Goal: Information Seeking & Learning: Check status

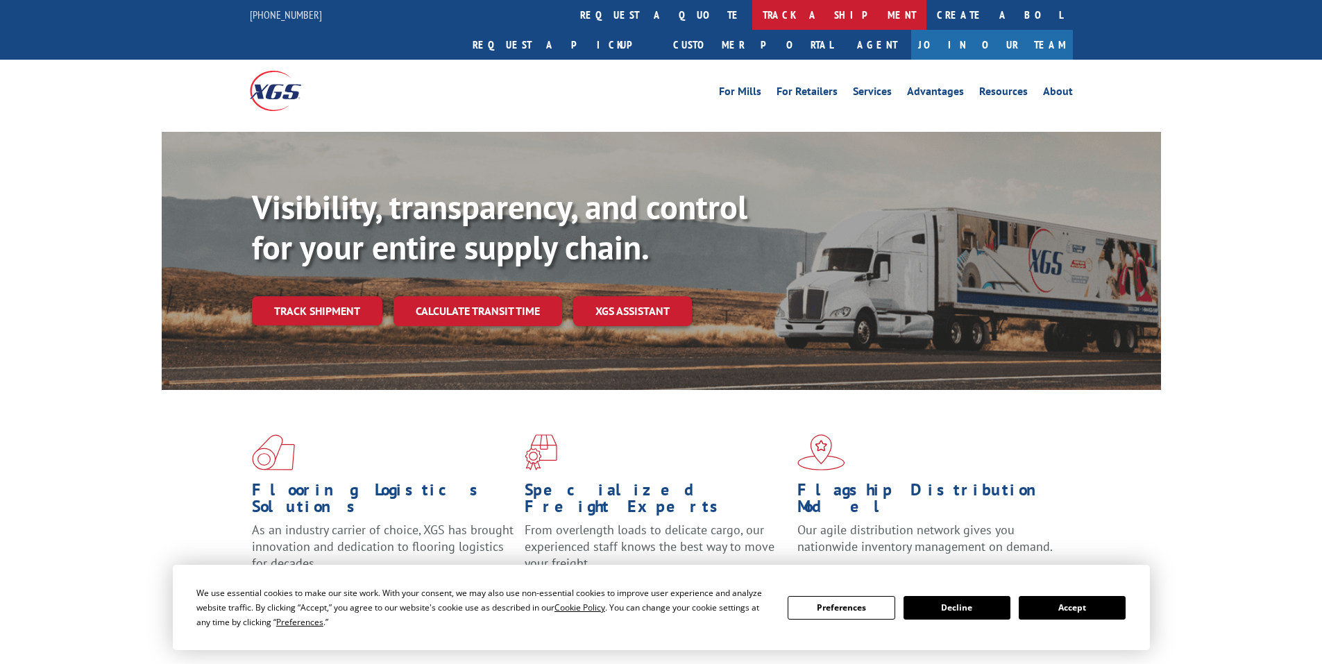
click at [752, 15] on link "track a shipment" at bounding box center [839, 15] width 174 height 30
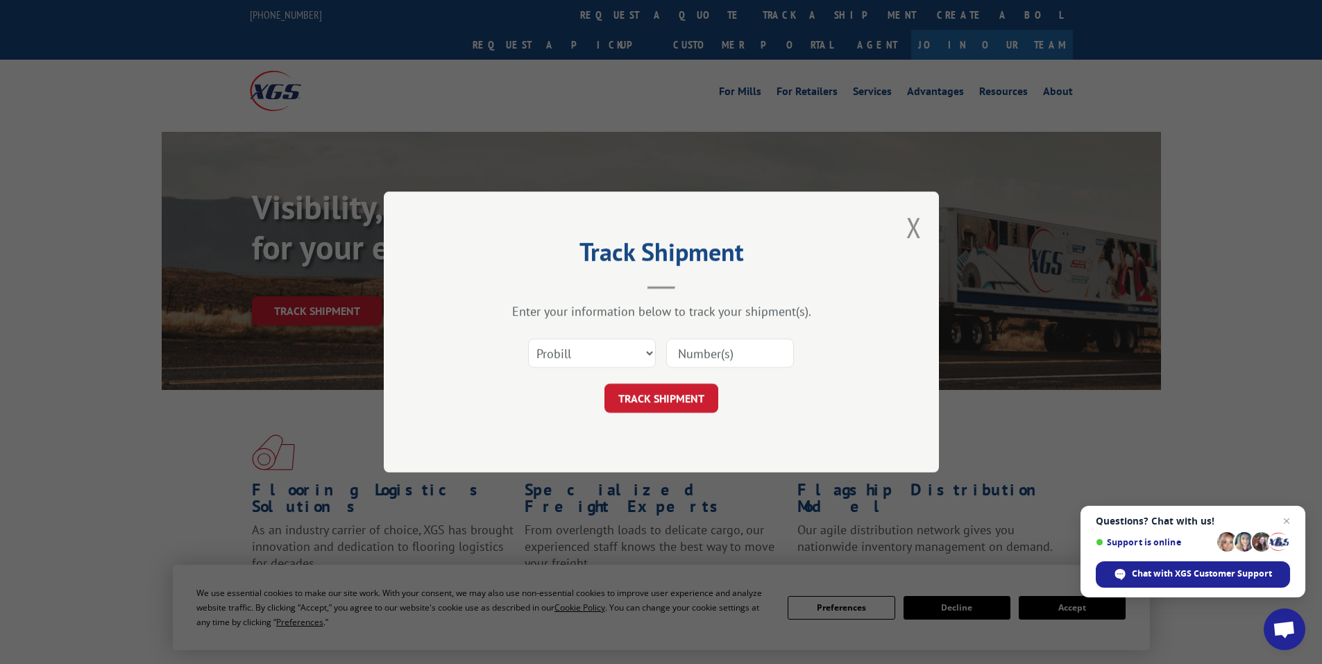
paste input "17481889"
type input "17481889"
click at [668, 394] on button "TRACK SHIPMENT" at bounding box center [661, 398] width 114 height 29
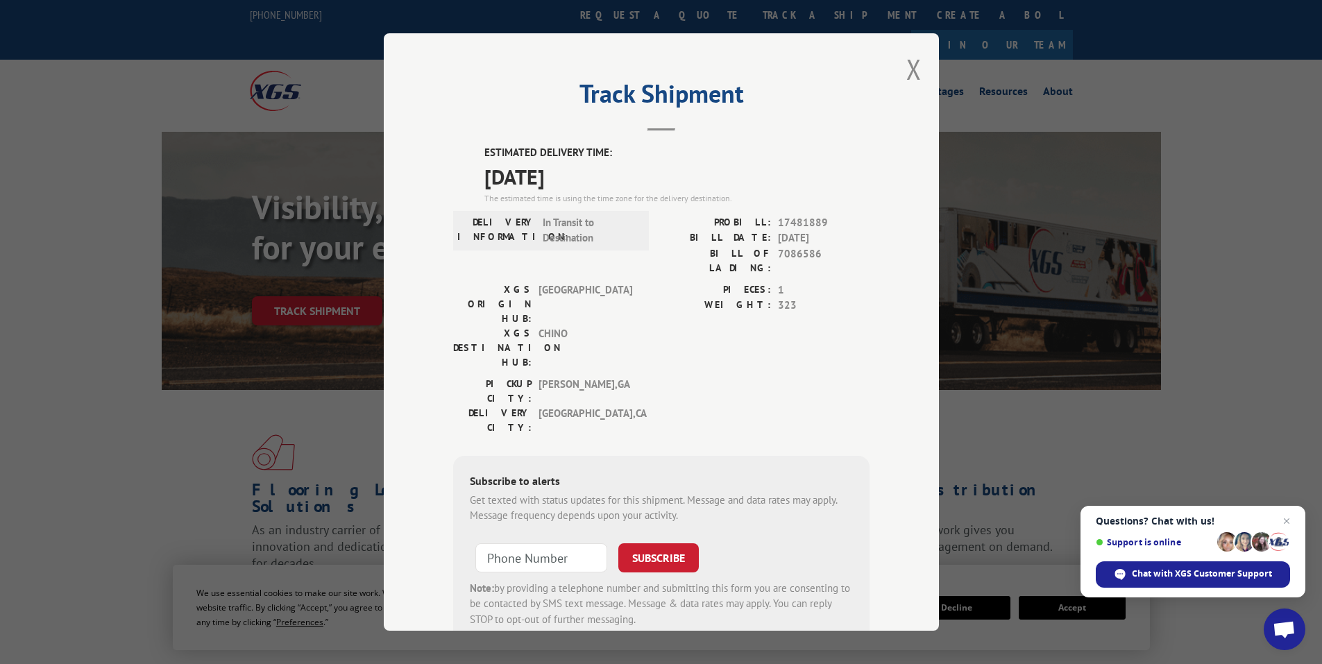
drag, startPoint x: 480, startPoint y: 147, endPoint x: 527, endPoint y: 167, distance: 50.4
click at [590, 177] on div "ESTIMATED DELIVERY TIME: [DATE] The estimated time is using the time zone for t…" at bounding box center [676, 175] width 385 height 60
copy div "ESTIMATED DELIVERY TIME: [DATE]"
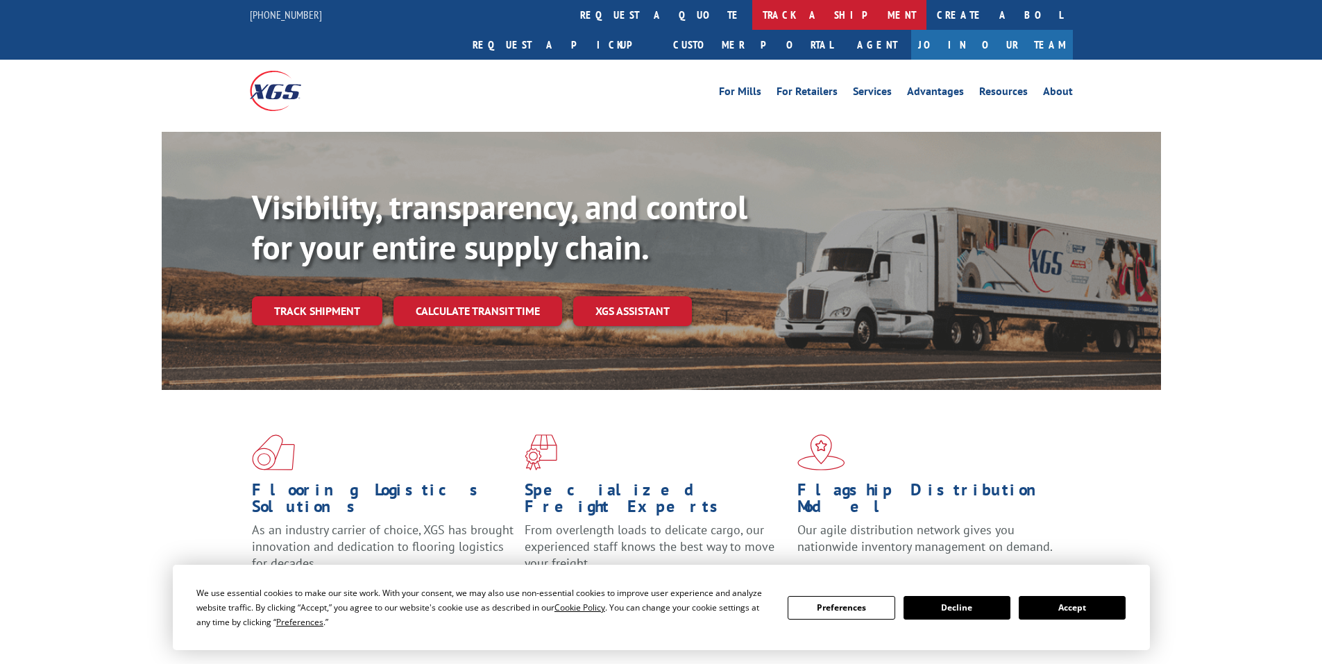
click at [752, 15] on link "track a shipment" at bounding box center [839, 15] width 174 height 30
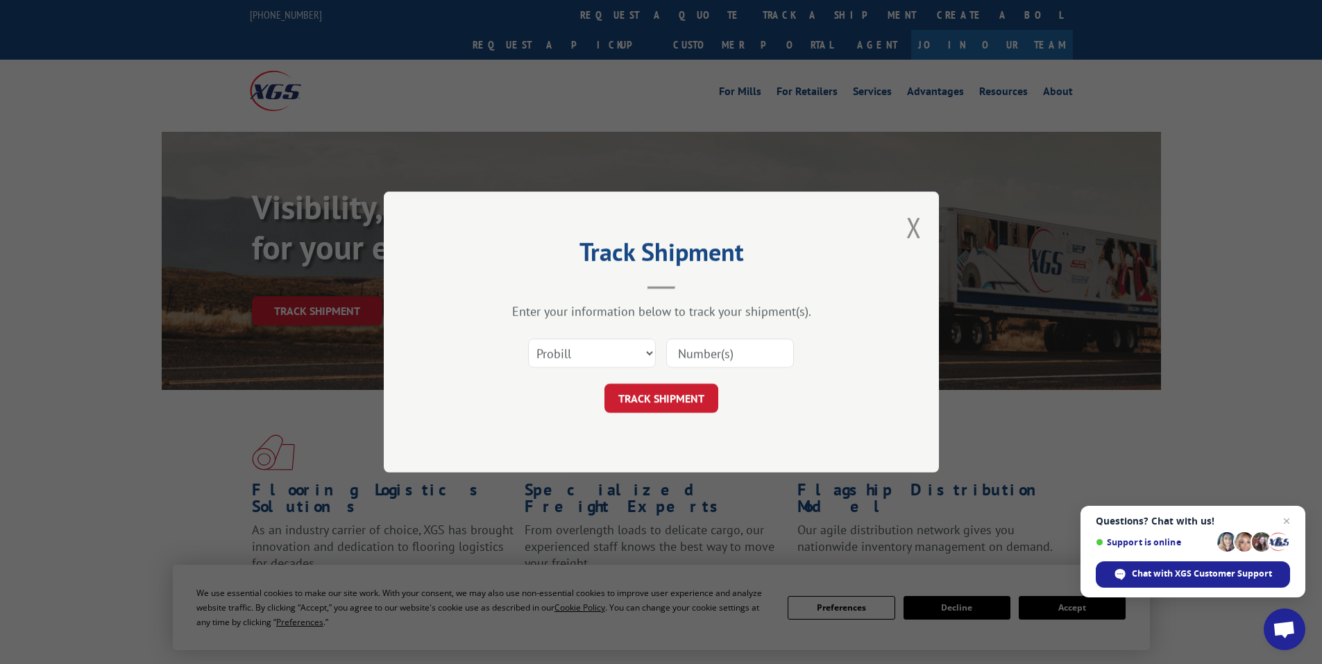
paste input "17524107"
type input "17524107"
click at [676, 398] on button "TRACK SHIPMENT" at bounding box center [661, 398] width 114 height 29
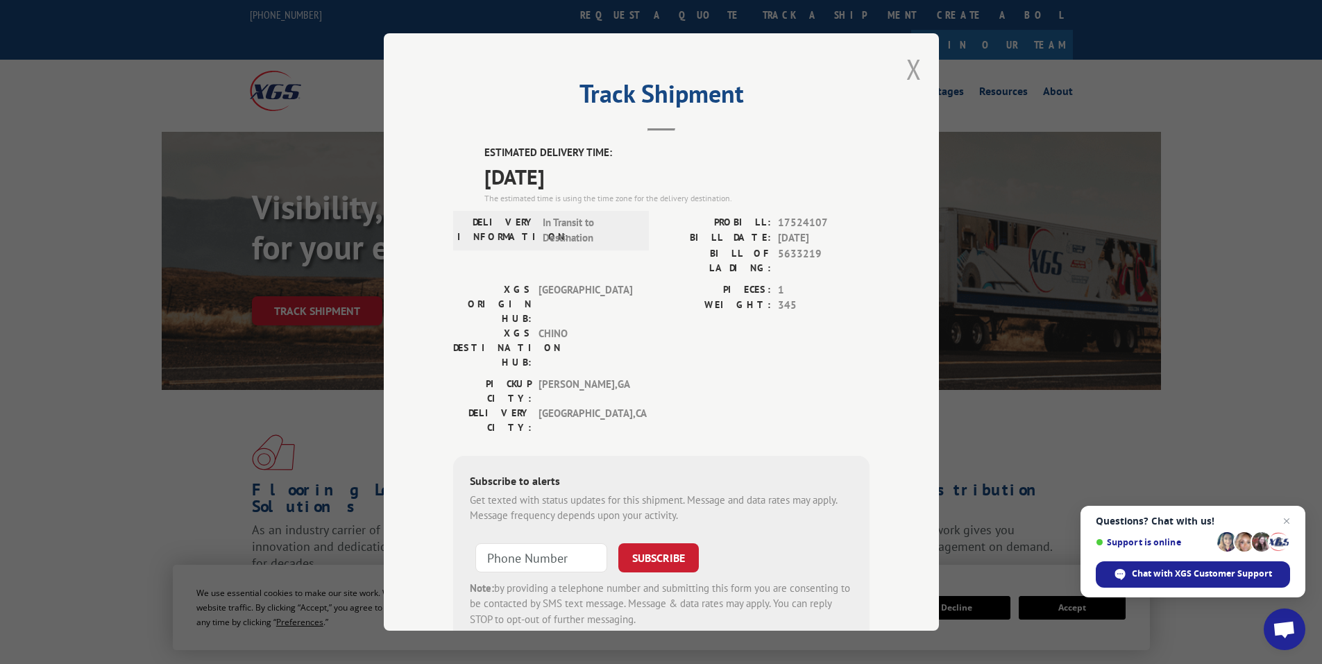
click at [913, 67] on button "Close modal" at bounding box center [913, 69] width 15 height 37
